Goal: Find specific page/section: Find specific page/section

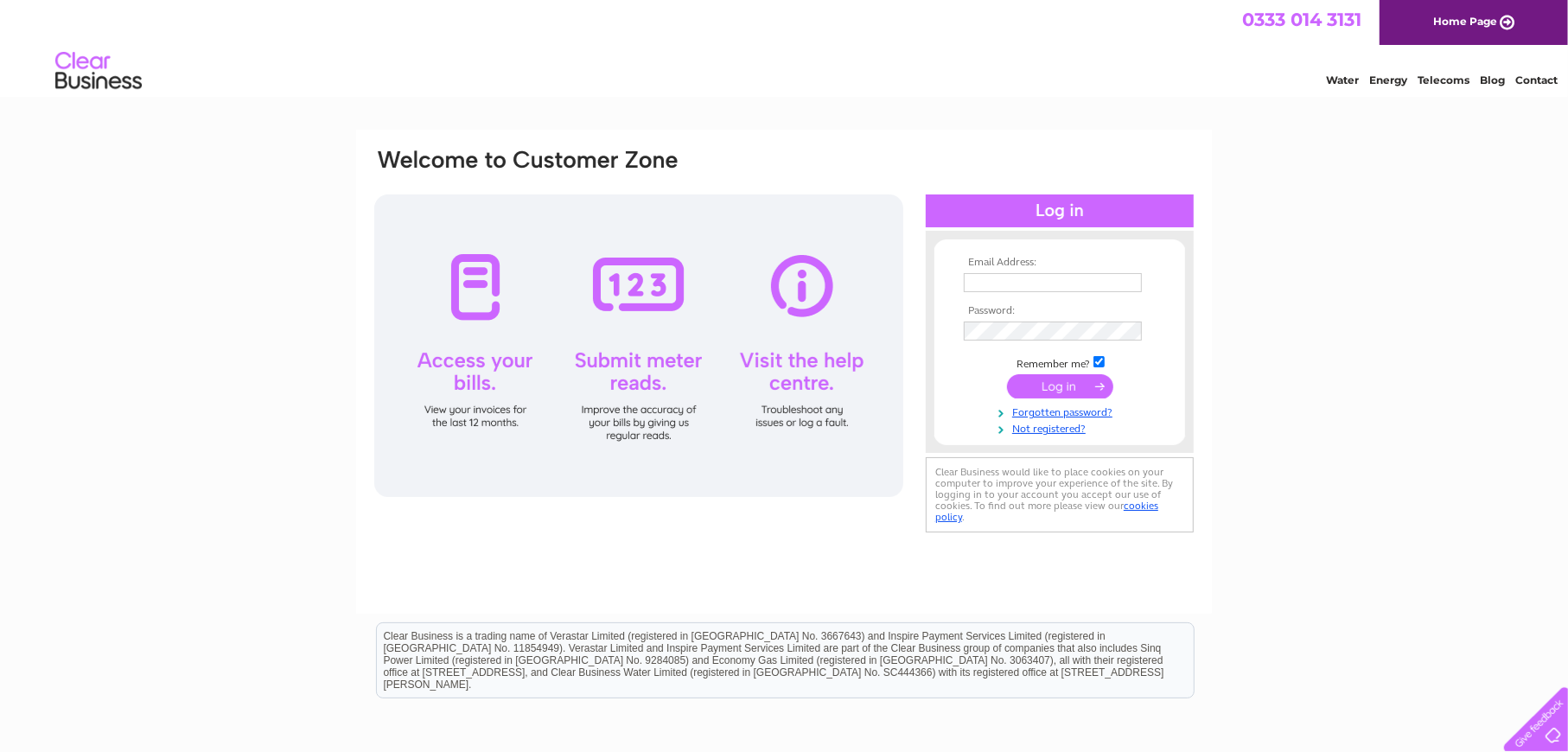
type input "[EMAIL_ADDRESS][DOMAIN_NAME]"
click at [1049, 384] on input "submit" at bounding box center [1060, 386] width 106 height 24
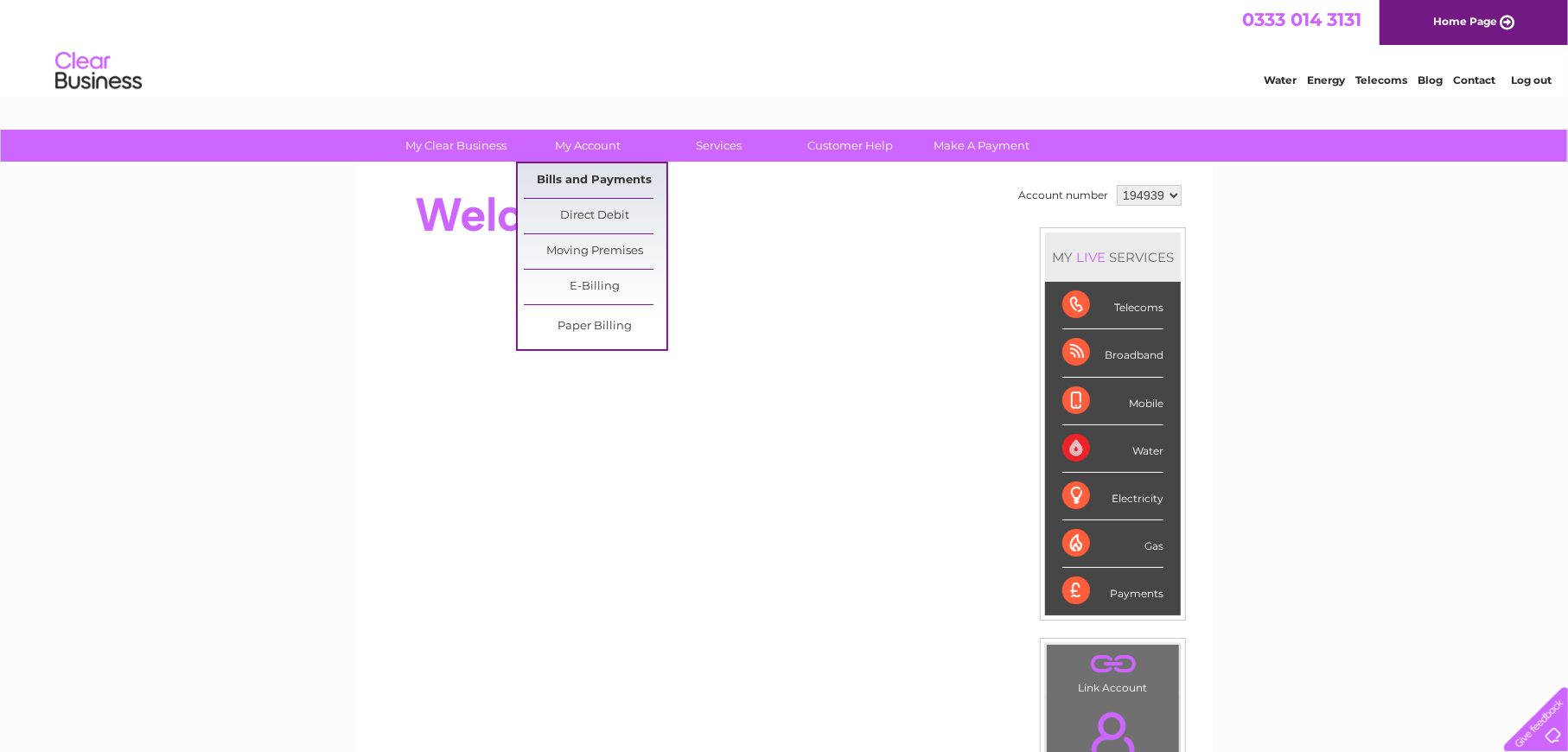
click at [609, 179] on link "Bills and Payments" at bounding box center [594, 181] width 142 height 34
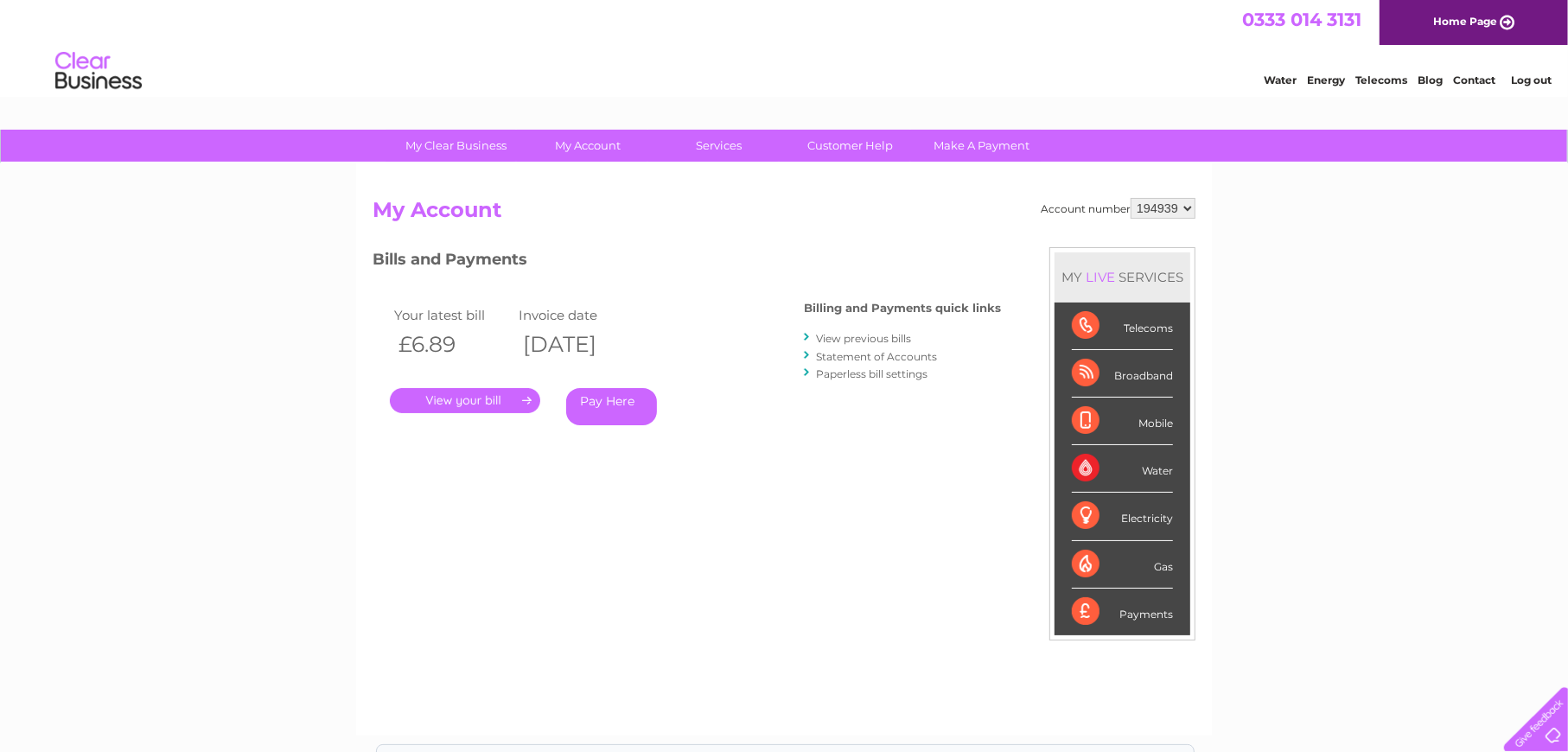
click at [474, 406] on link "." at bounding box center [464, 400] width 150 height 25
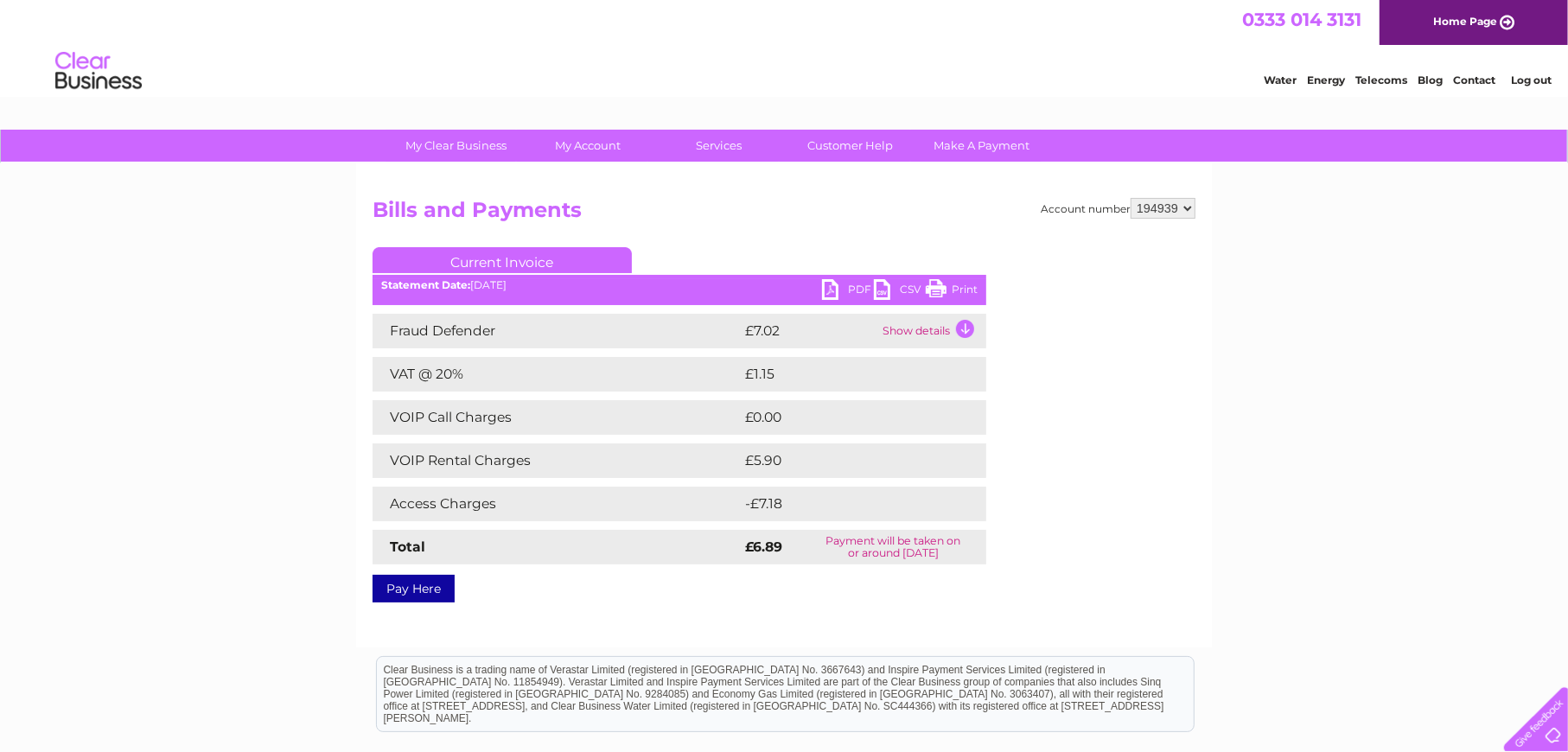
click at [842, 293] on link "PDF" at bounding box center [848, 291] width 52 height 25
